Goal: Task Accomplishment & Management: Complete application form

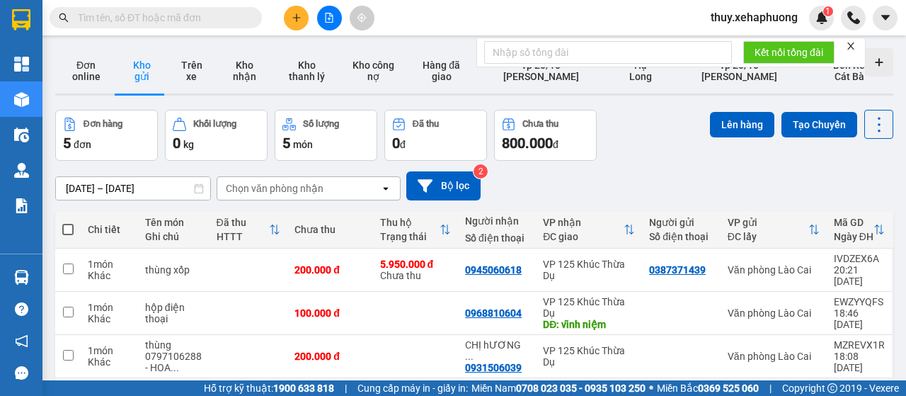
scroll to position [142, 0]
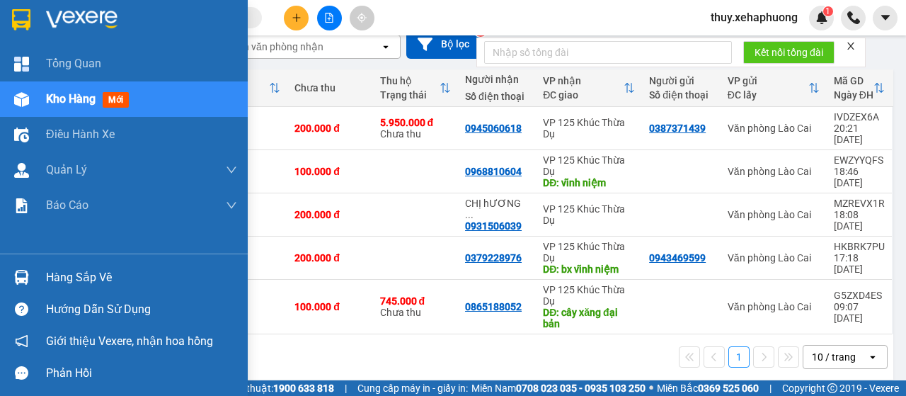
click at [14, 11] on img at bounding box center [21, 19] width 18 height 21
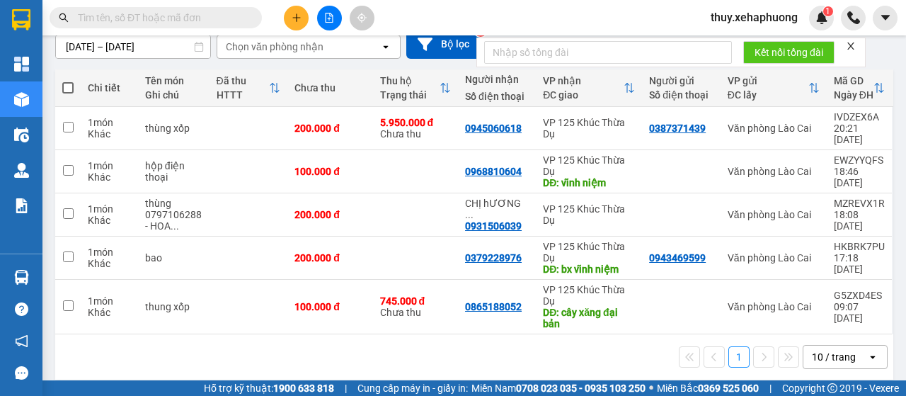
click at [113, 49] on input "[DATE] – [DATE]" at bounding box center [133, 46] width 154 height 23
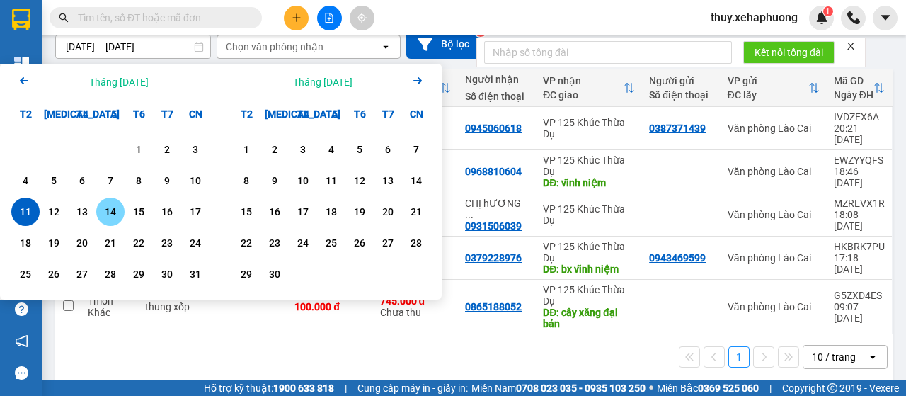
click at [107, 212] on div "14" at bounding box center [110, 211] width 20 height 17
type input "[DATE] – [DATE]"
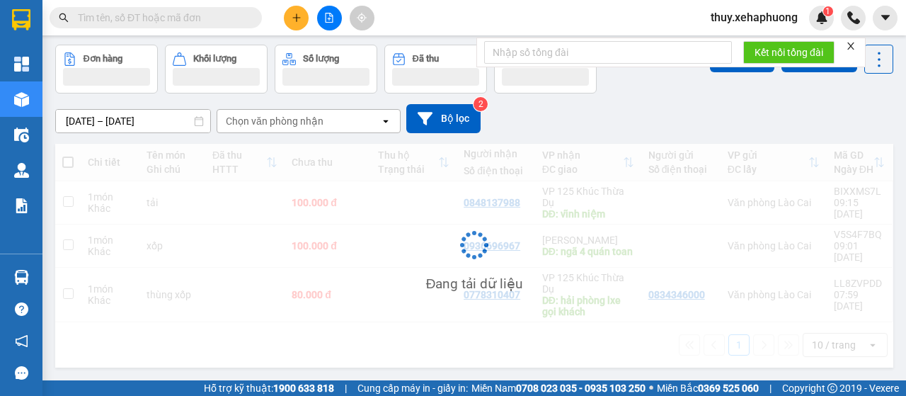
scroll to position [71, 0]
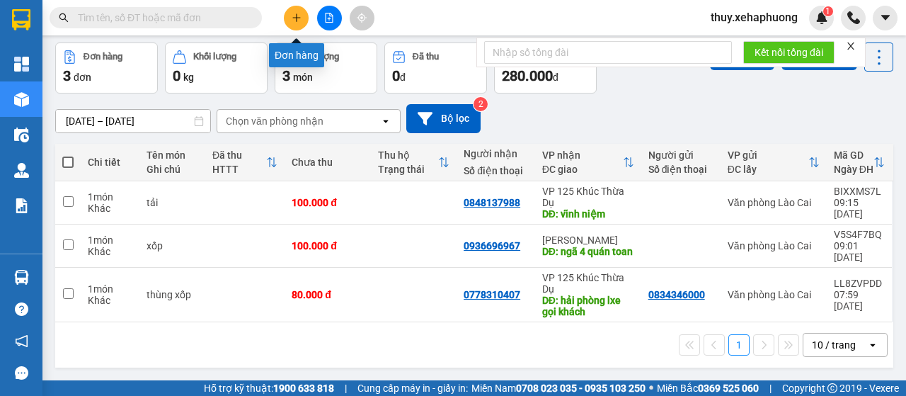
click at [300, 22] on icon "plus" at bounding box center [297, 18] width 10 height 10
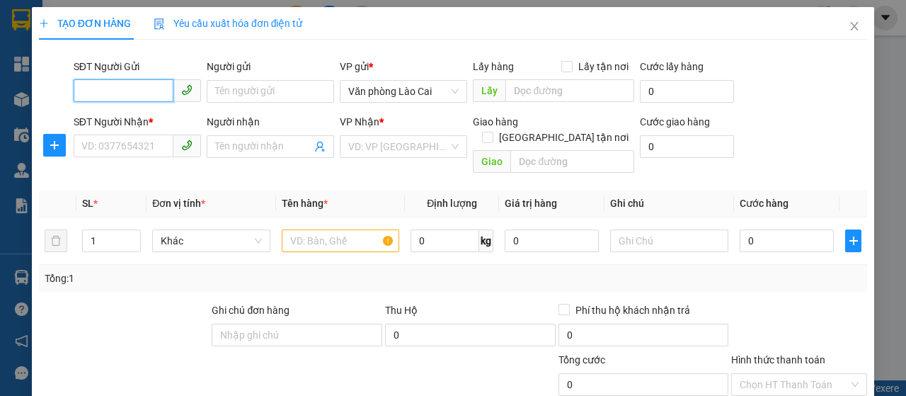
click at [151, 95] on input "SĐT Người Gửi" at bounding box center [124, 90] width 100 height 23
type input "0941485789"
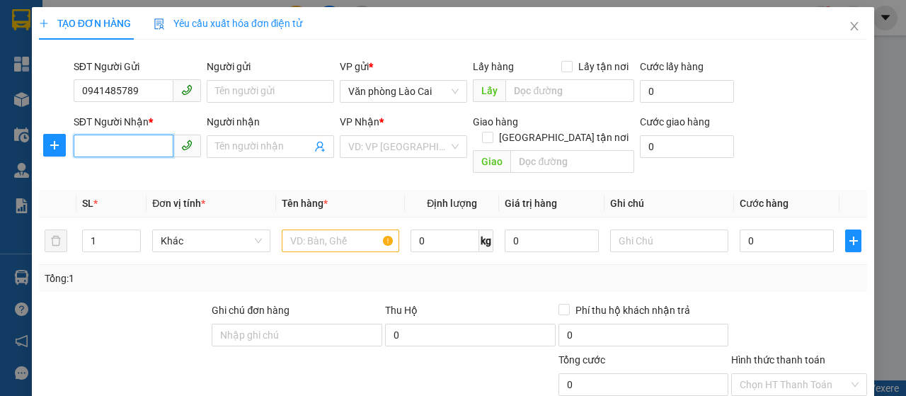
click at [122, 135] on input "SĐT Người Nhận *" at bounding box center [124, 145] width 100 height 23
type input "0"
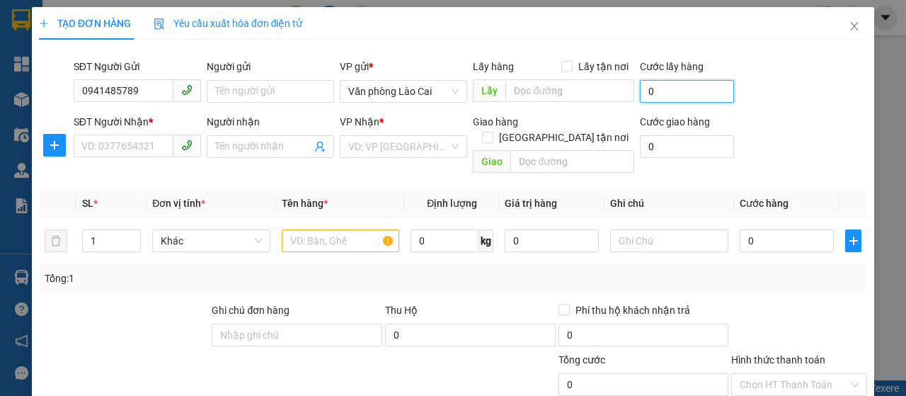
click at [691, 86] on input "0" at bounding box center [687, 91] width 94 height 23
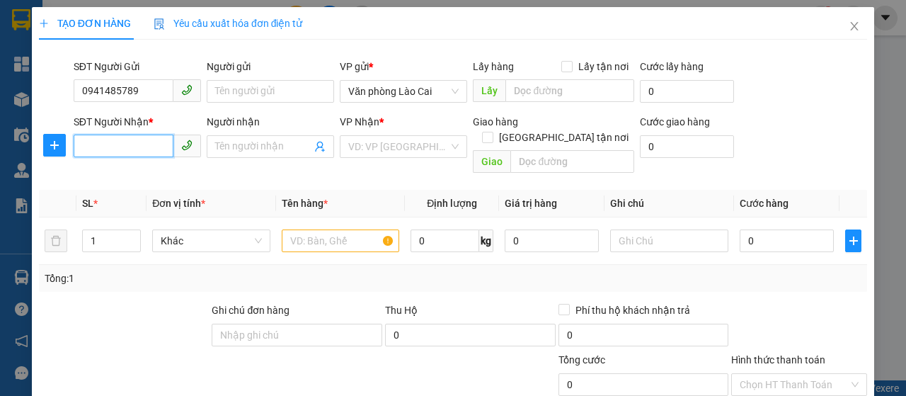
click at [108, 143] on input "SĐT Người Nhận *" at bounding box center [124, 145] width 100 height 23
type input "0936466399"
click at [390, 138] on input "search" at bounding box center [398, 146] width 100 height 21
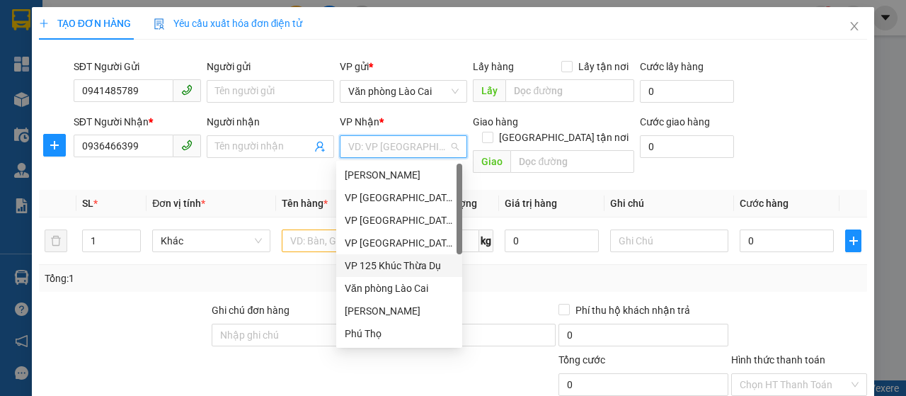
click at [379, 260] on div "VP 125 Khúc Thừa Dụ" at bounding box center [399, 266] width 109 height 16
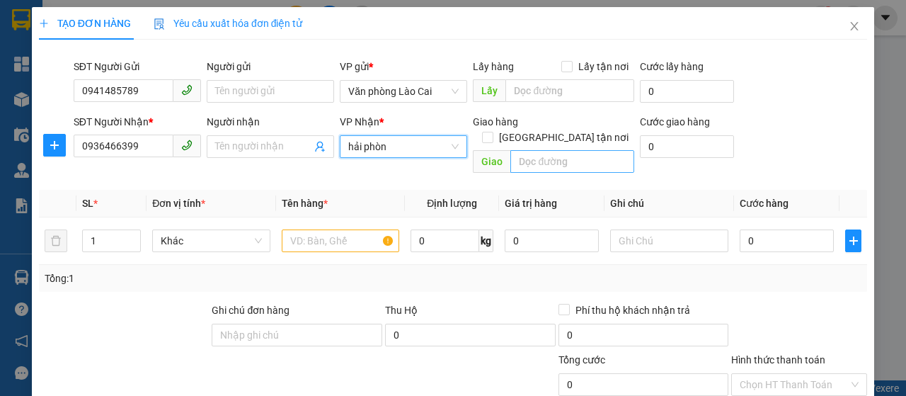
type input "hải phòng"
drag, startPoint x: 403, startPoint y: 149, endPoint x: 267, endPoint y: 175, distance: 139.1
click at [267, 175] on div "Transit Pickup Surcharge Ids Transit Deliver Surcharge Ids Transit Deliver Surc…" at bounding box center [453, 293] width 828 height 484
click at [587, 150] on input "text" at bounding box center [571, 161] width 123 height 23
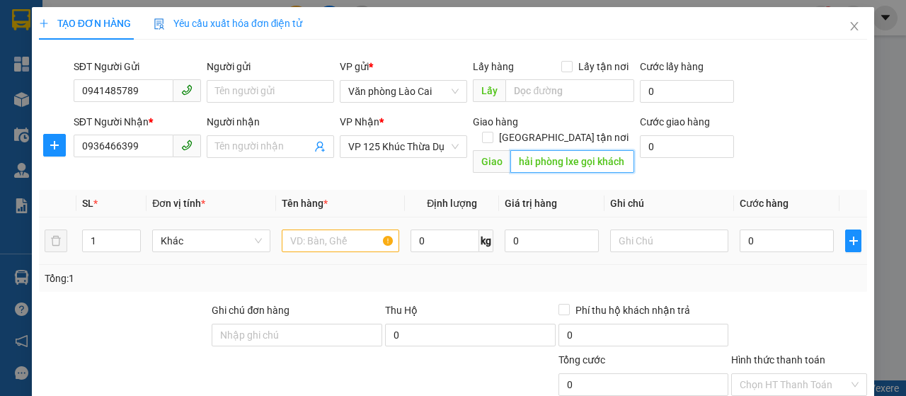
type input "hải phòng lxe gọi khách"
click at [332, 229] on input "text" at bounding box center [341, 240] width 118 height 23
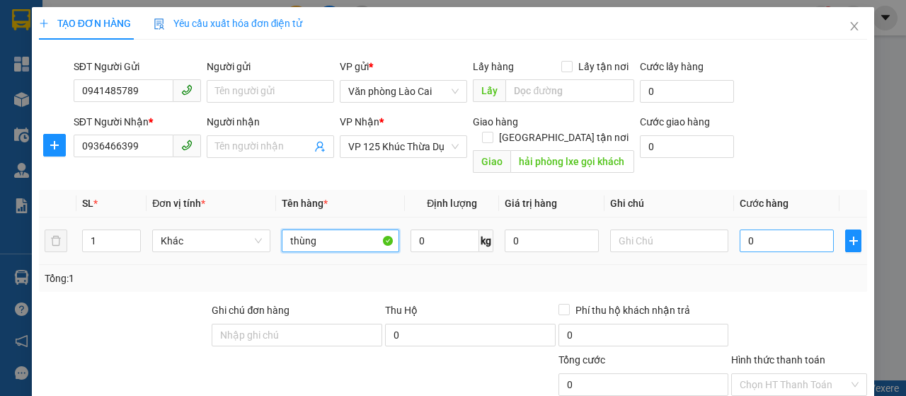
type input "thùng"
click at [744, 229] on input "0" at bounding box center [786, 240] width 94 height 23
type input "8"
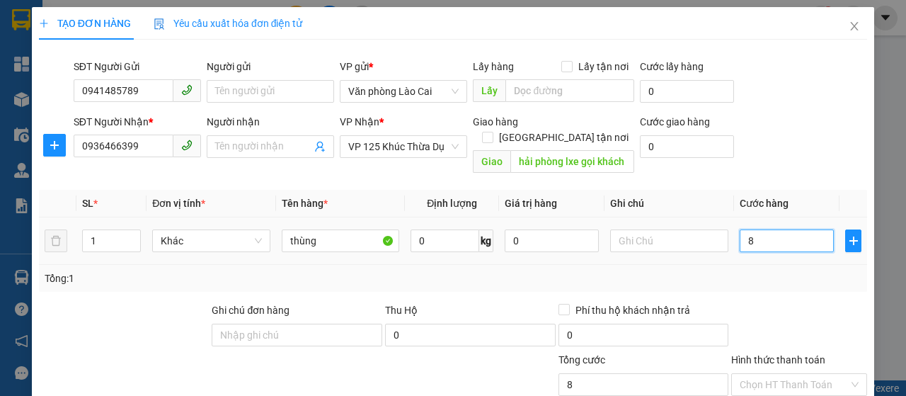
type input "0"
type input "07"
type input "7"
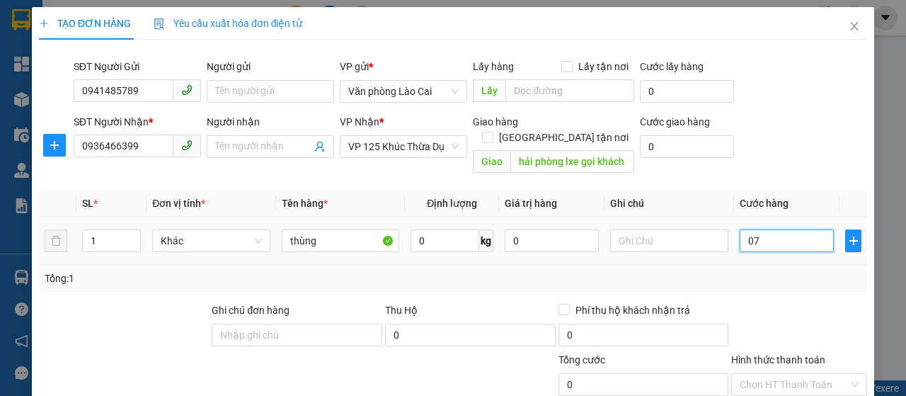
type input "7"
type input "070"
type input "70"
type input "07"
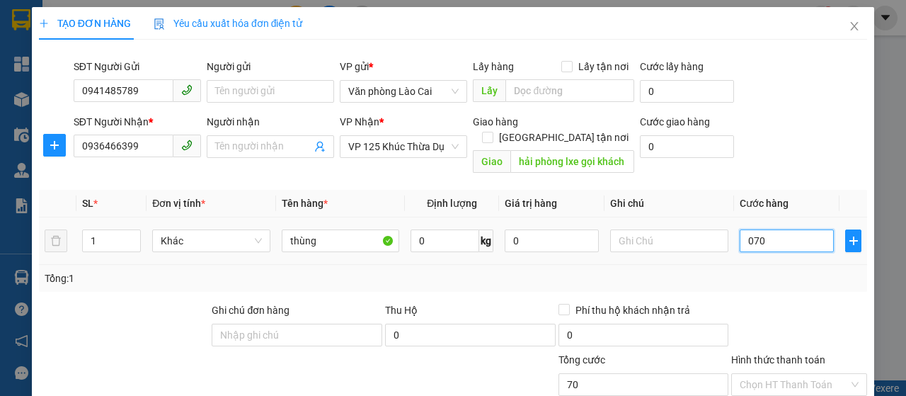
type input "7"
type input "0"
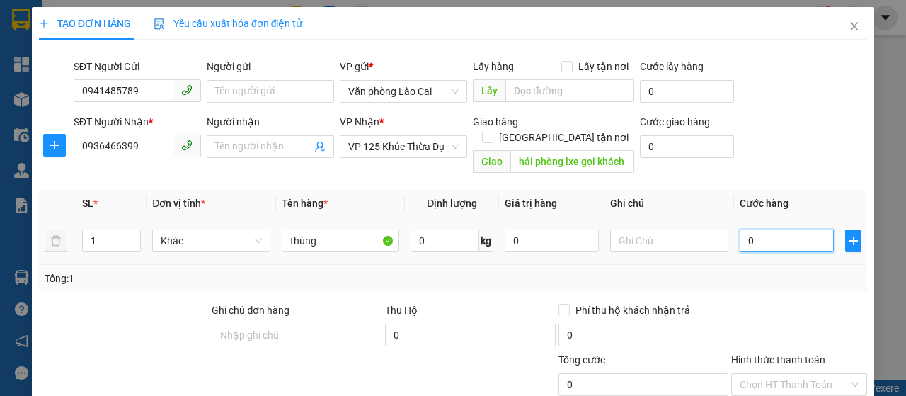
type input "70"
type input "700"
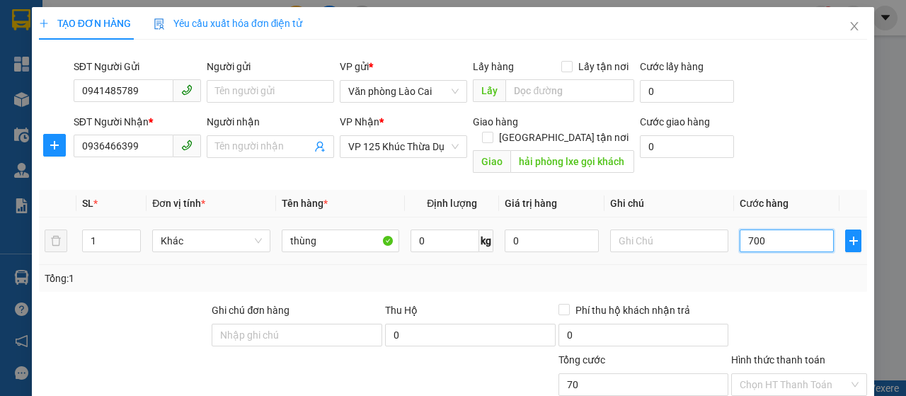
type input "700"
type input "7.000"
type input "70.000"
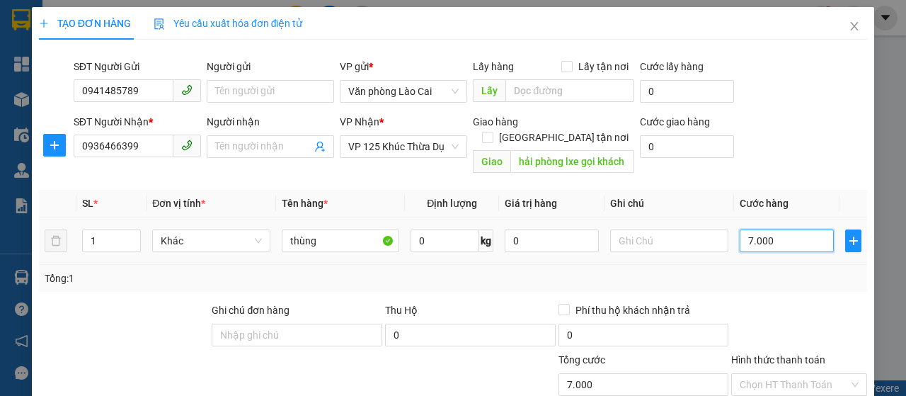
type input "70.000"
click at [788, 270] on div "Tổng: 1" at bounding box center [453, 278] width 817 height 16
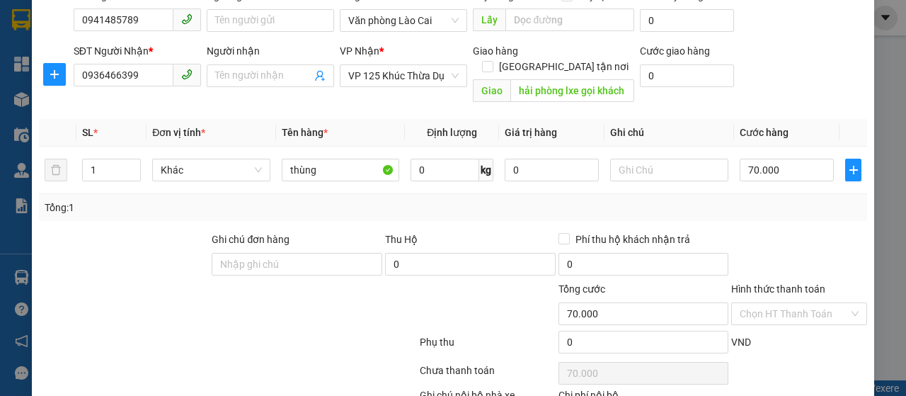
scroll to position [150, 0]
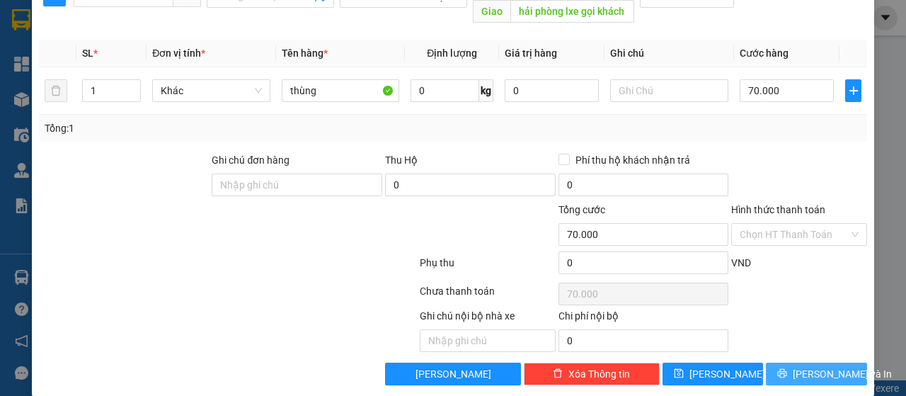
click at [788, 362] on button "[PERSON_NAME] và In" at bounding box center [816, 373] width 101 height 23
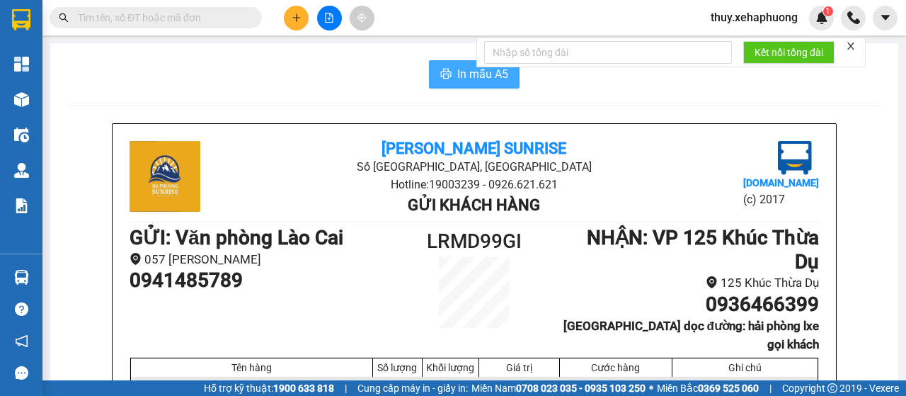
click at [462, 73] on span "In mẫu A5" at bounding box center [482, 74] width 51 height 18
